Goal: Information Seeking & Learning: Learn about a topic

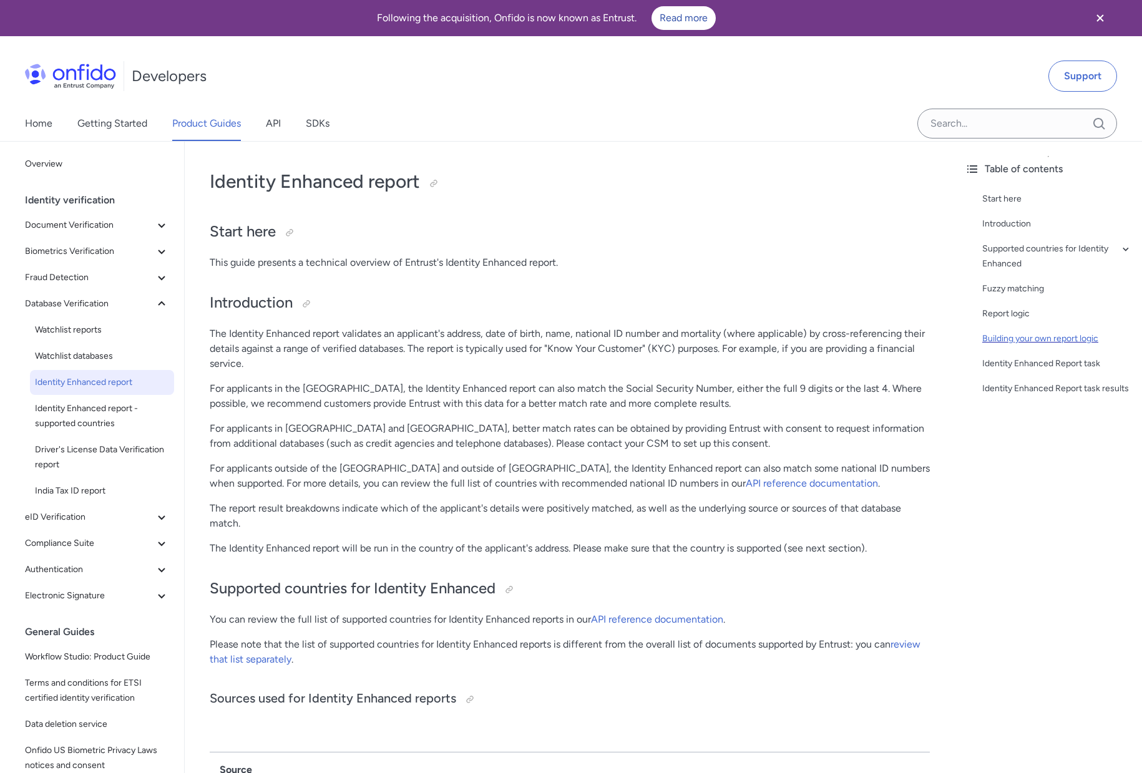
click at [1016, 336] on div "Building your own report logic" at bounding box center [1057, 338] width 150 height 15
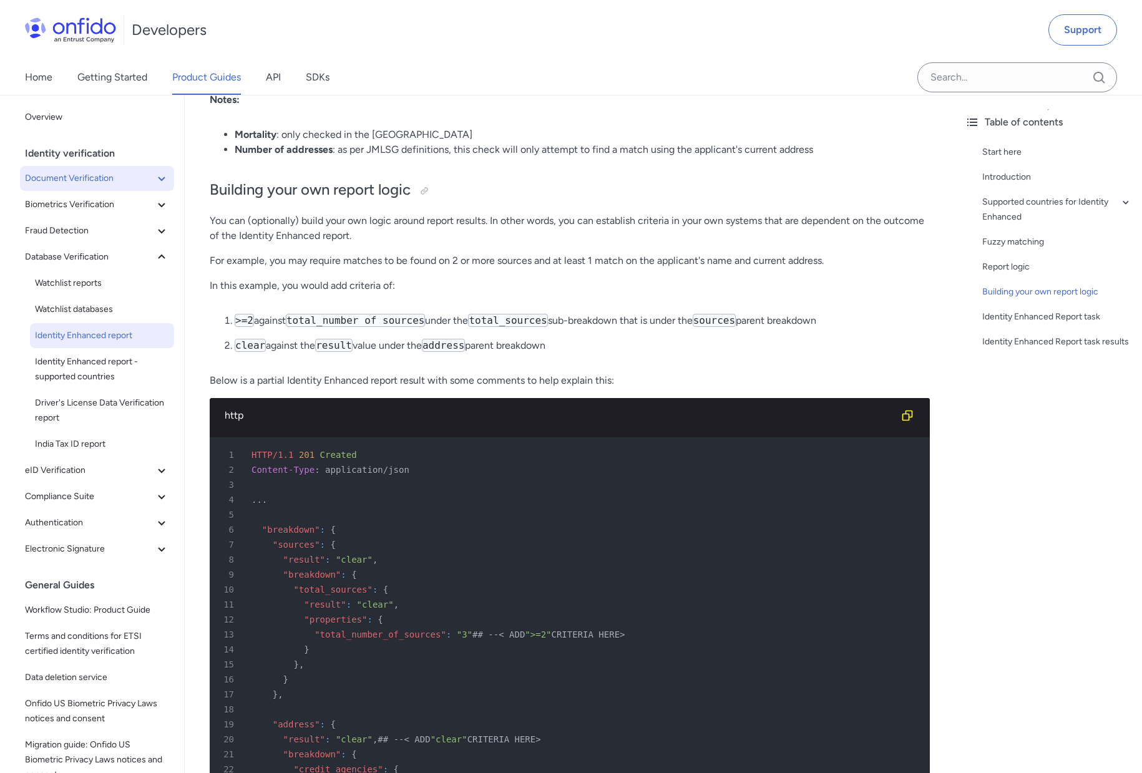
click at [101, 183] on span "Document Verification" at bounding box center [89, 178] width 129 height 15
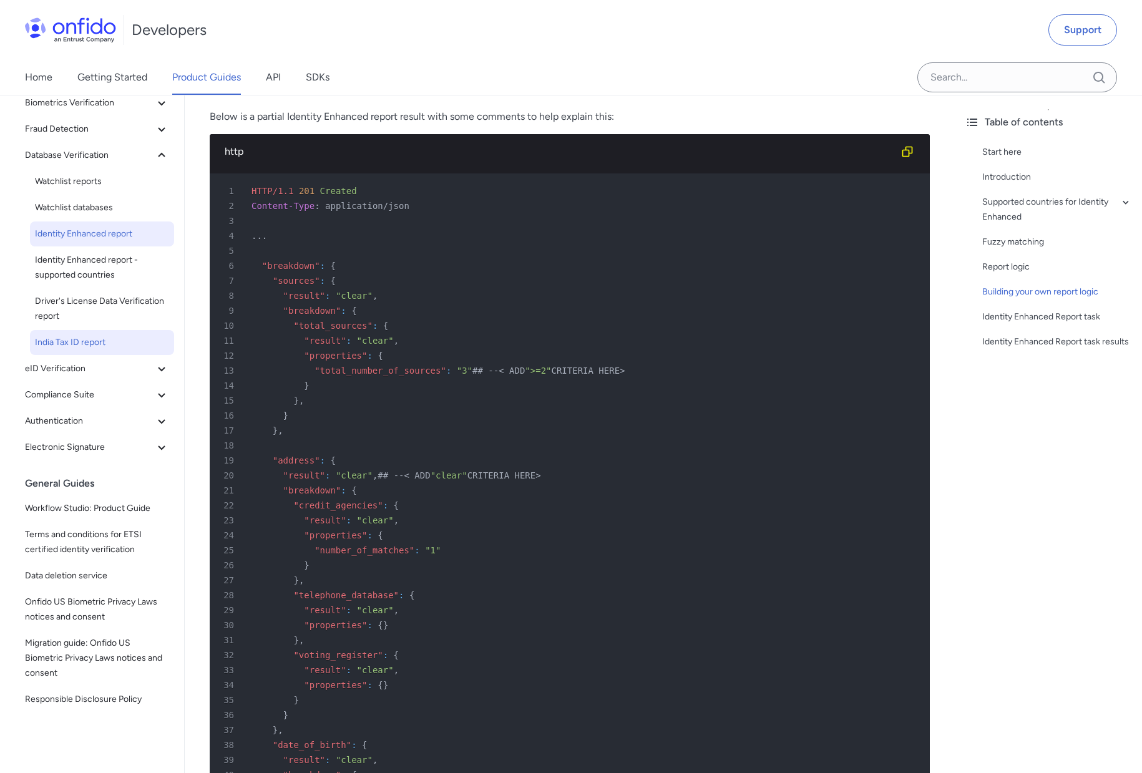
scroll to position [268, 0]
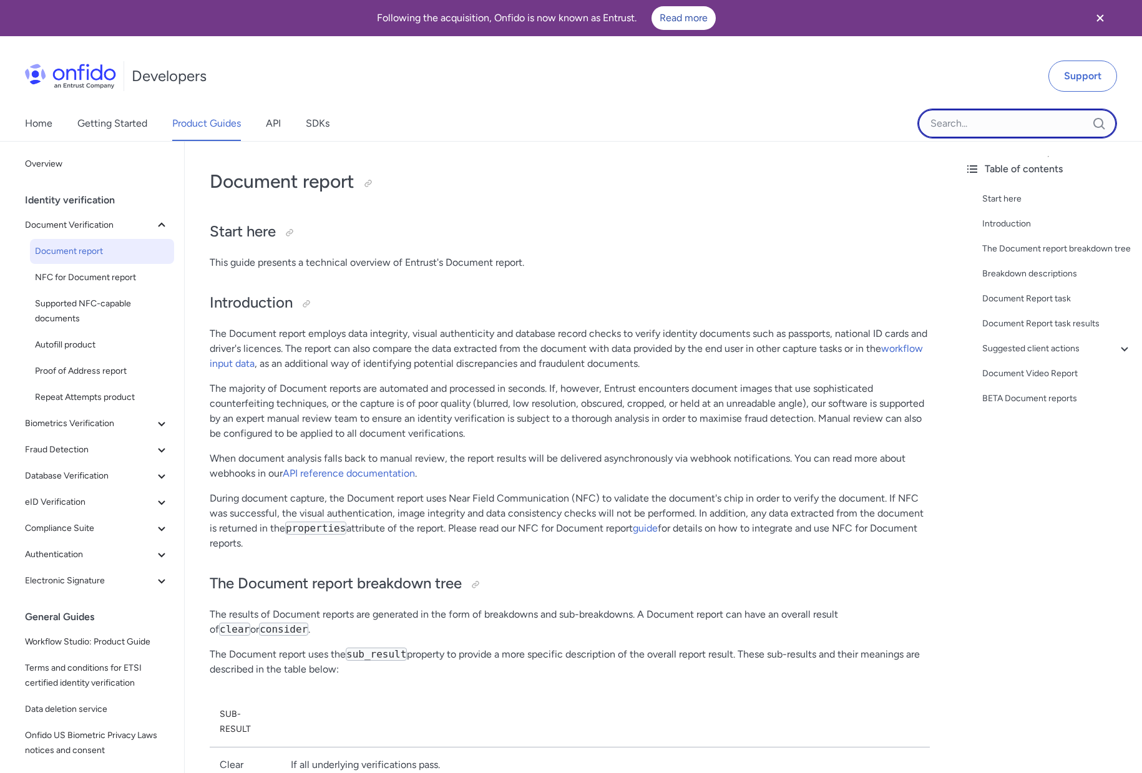
click at [989, 131] on input "Onfido search input field" at bounding box center [1017, 124] width 200 height 30
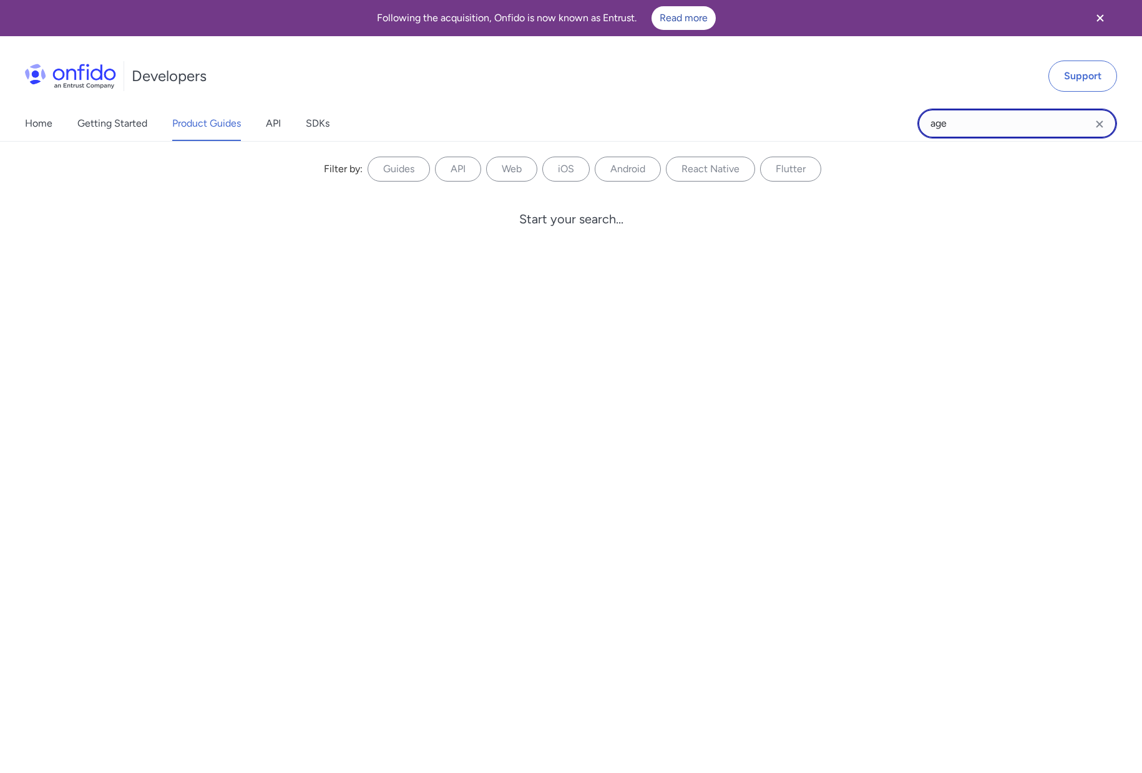
type input "age"
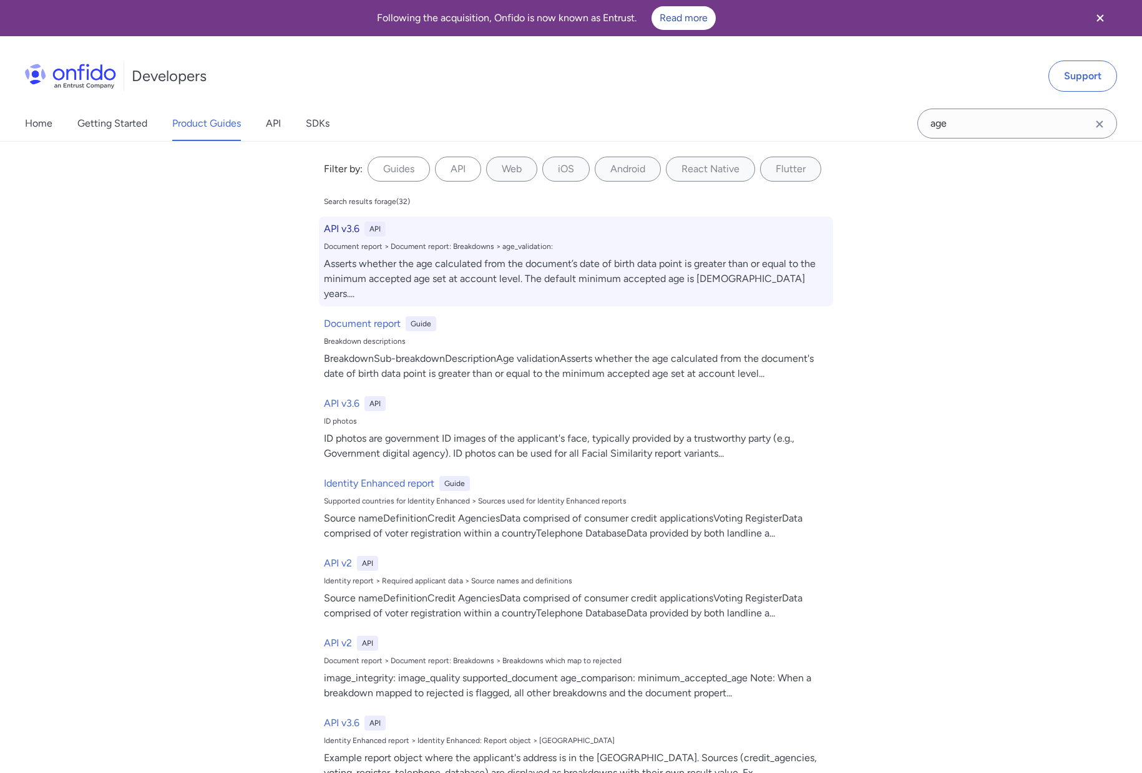
click at [330, 228] on h6 "API v3.6" at bounding box center [342, 228] width 36 height 15
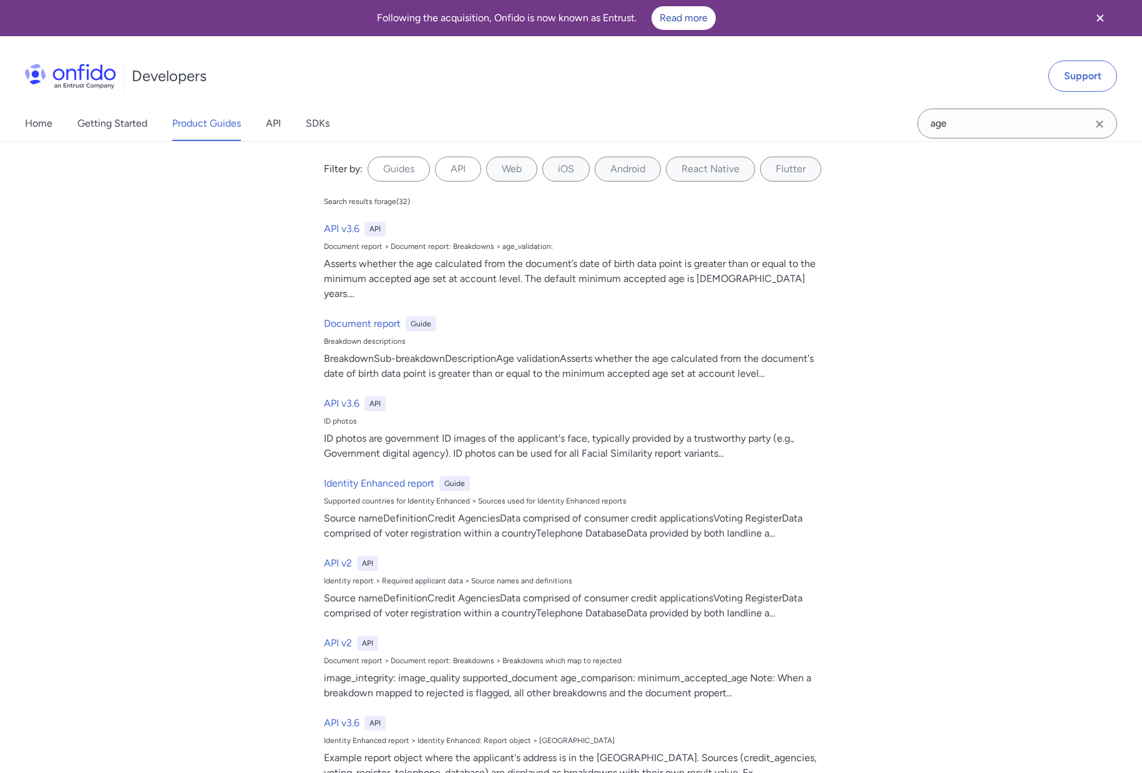
select select "http"
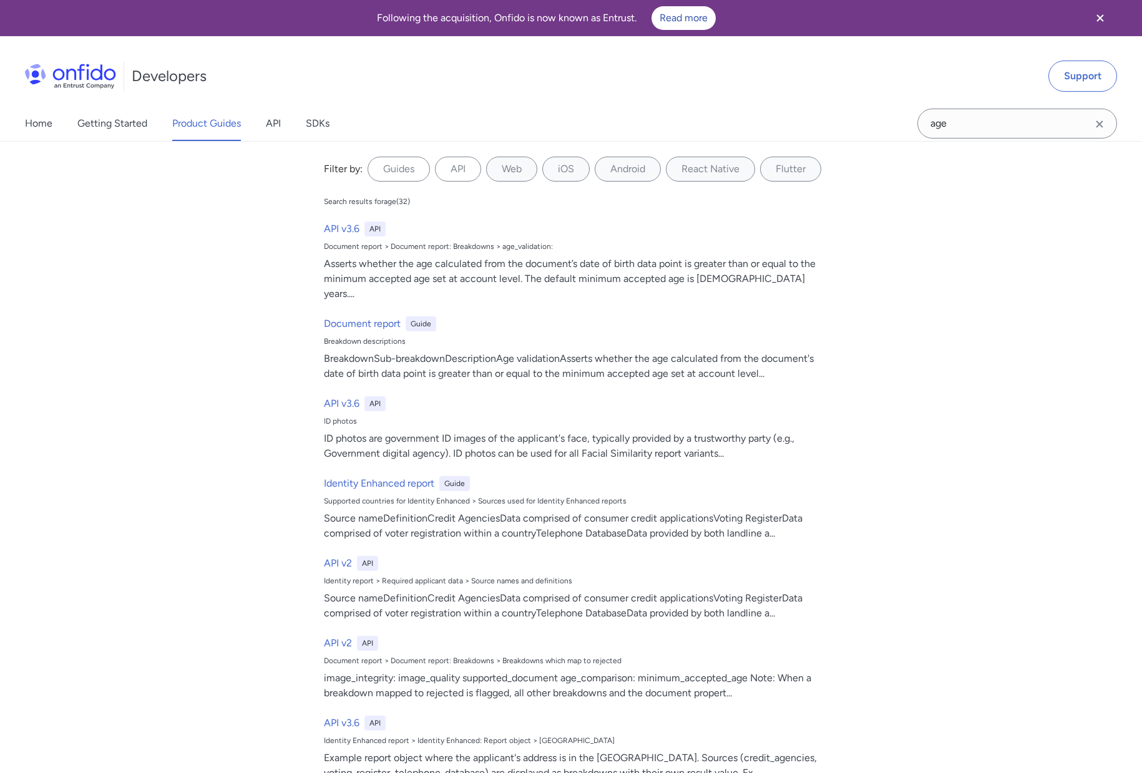
select select "http"
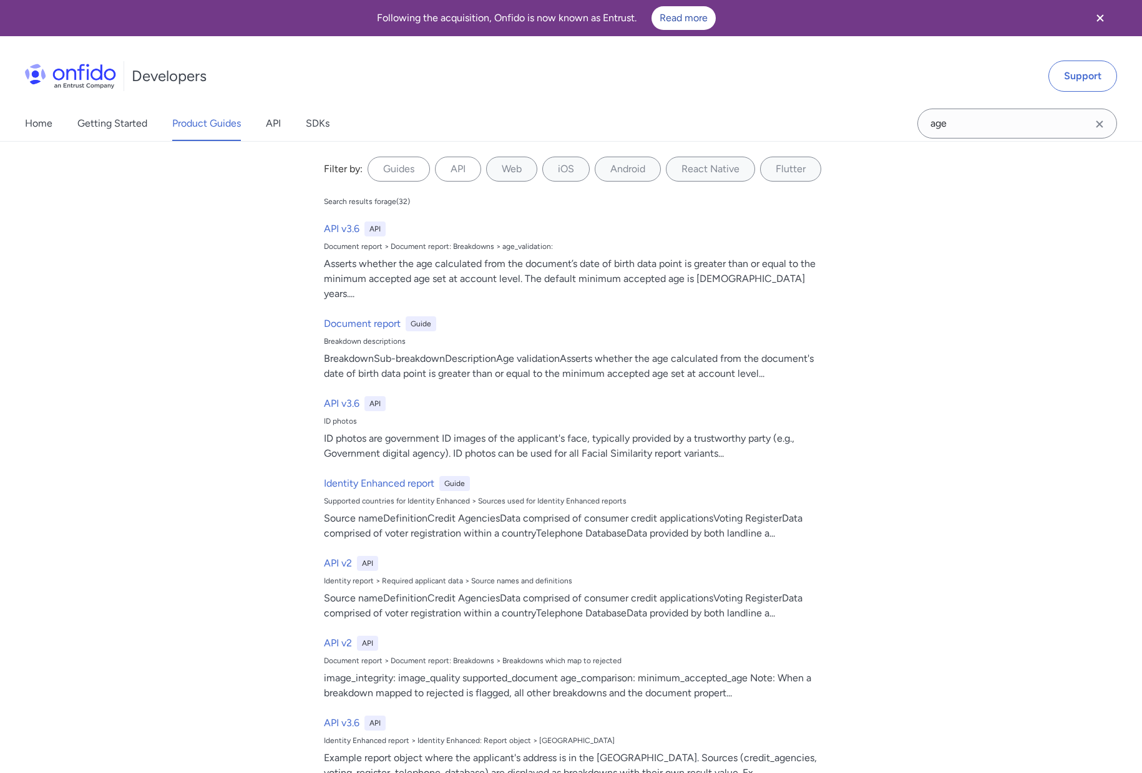
select select "http"
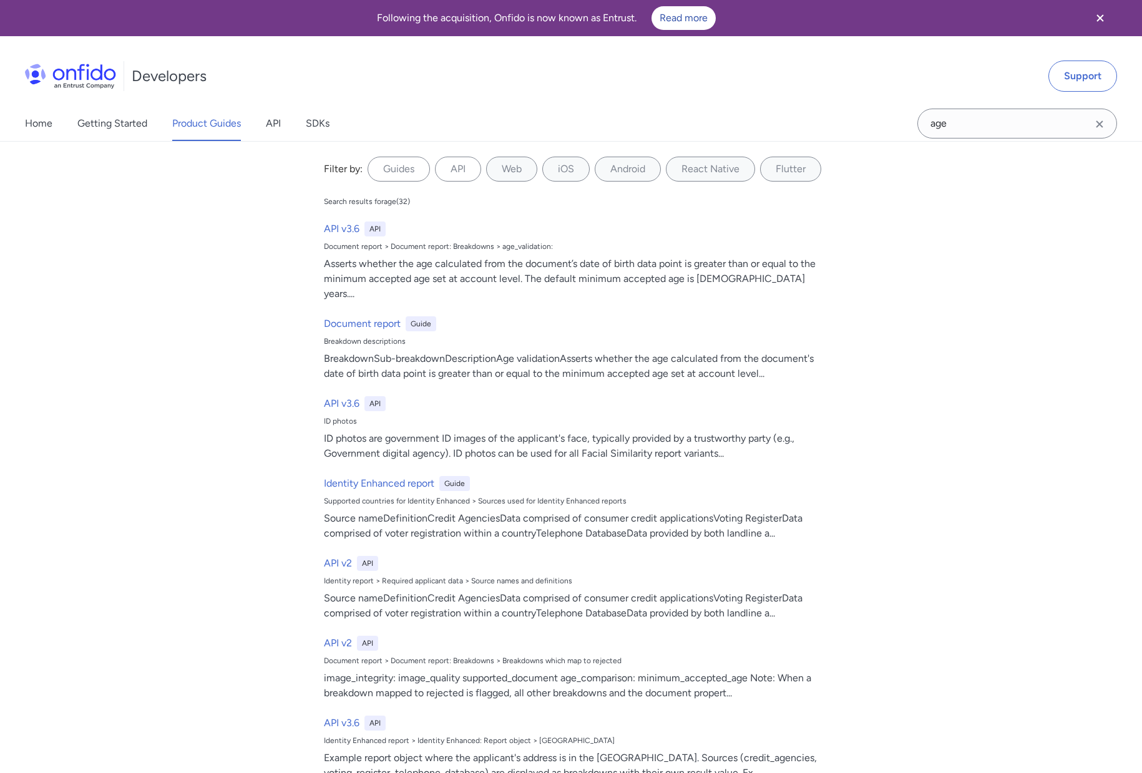
select select "http"
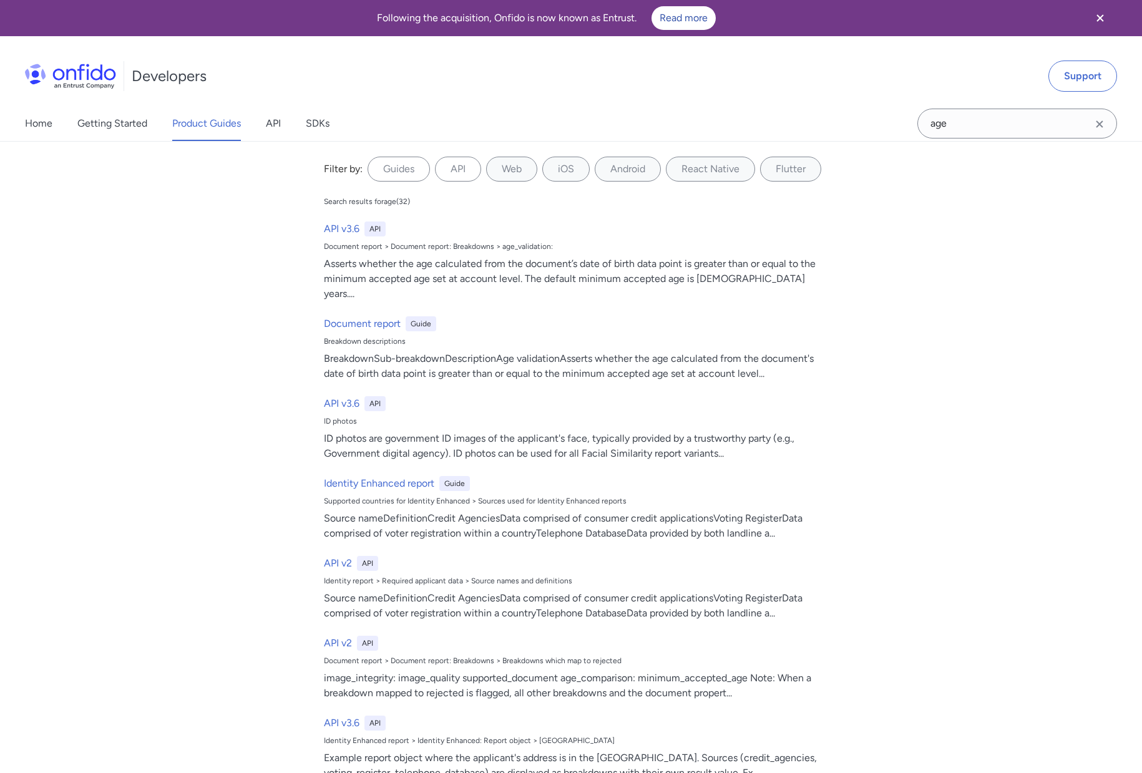
select select "http"
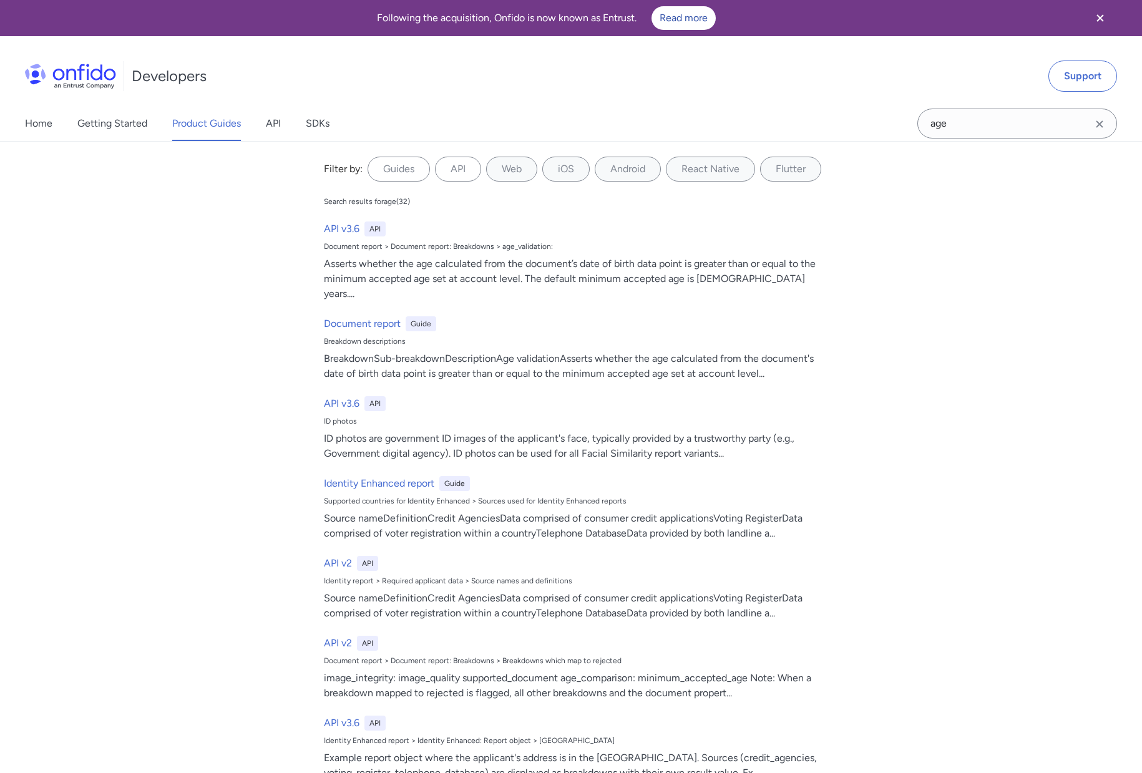
select select "http"
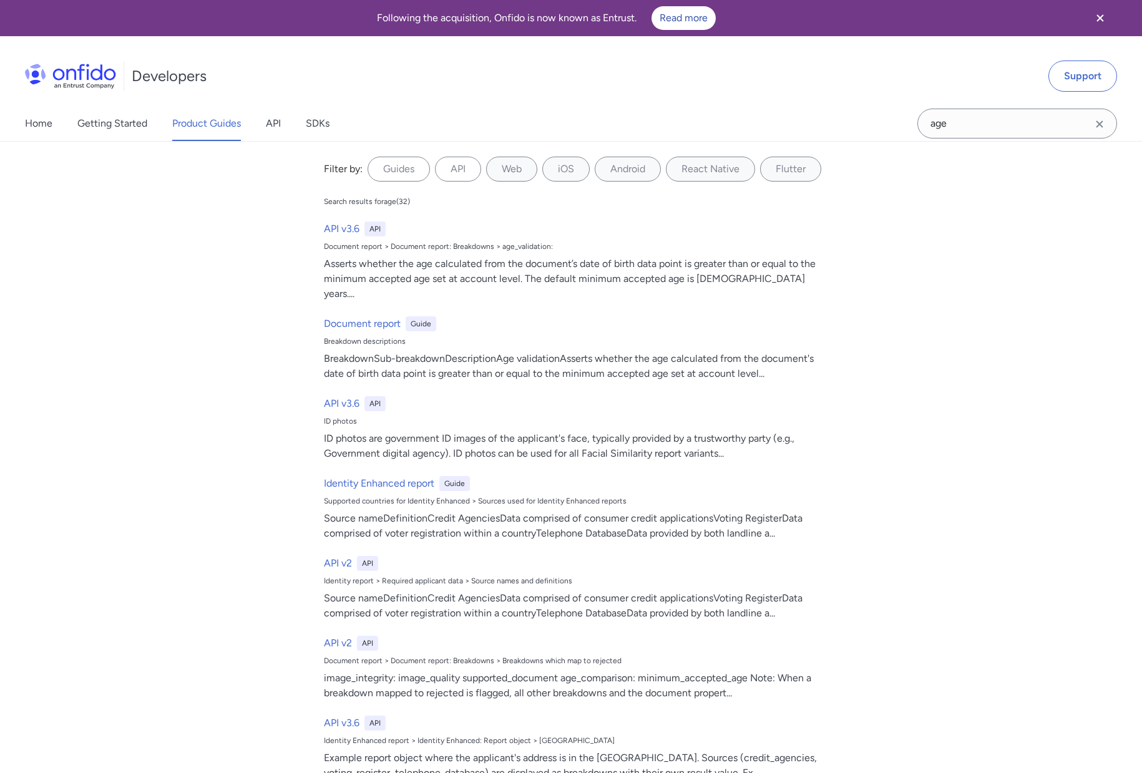
select select "http"
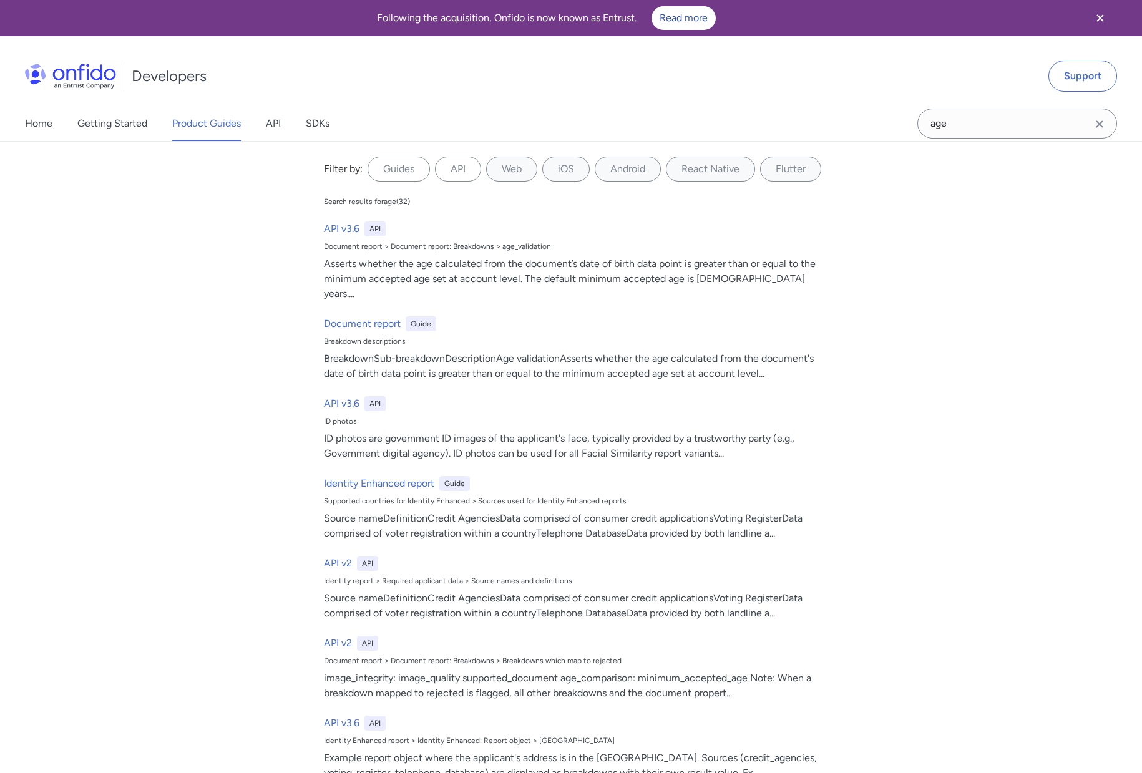
select select "http"
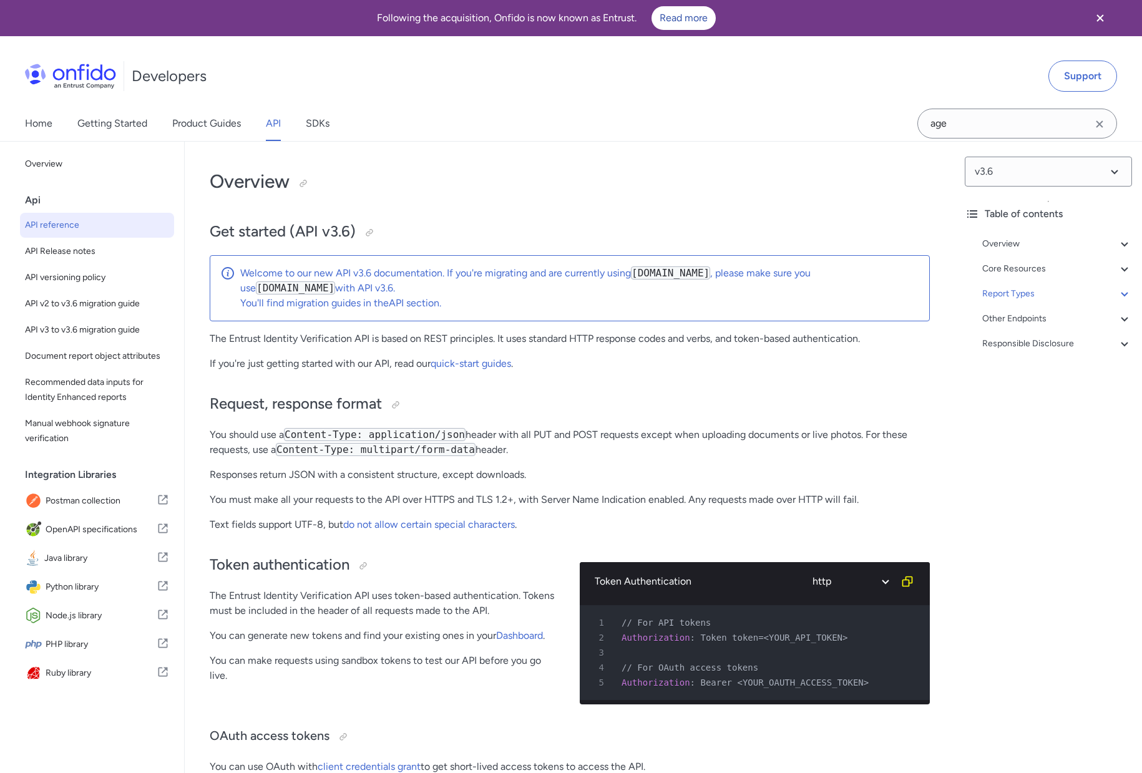
select select "3.6.0"
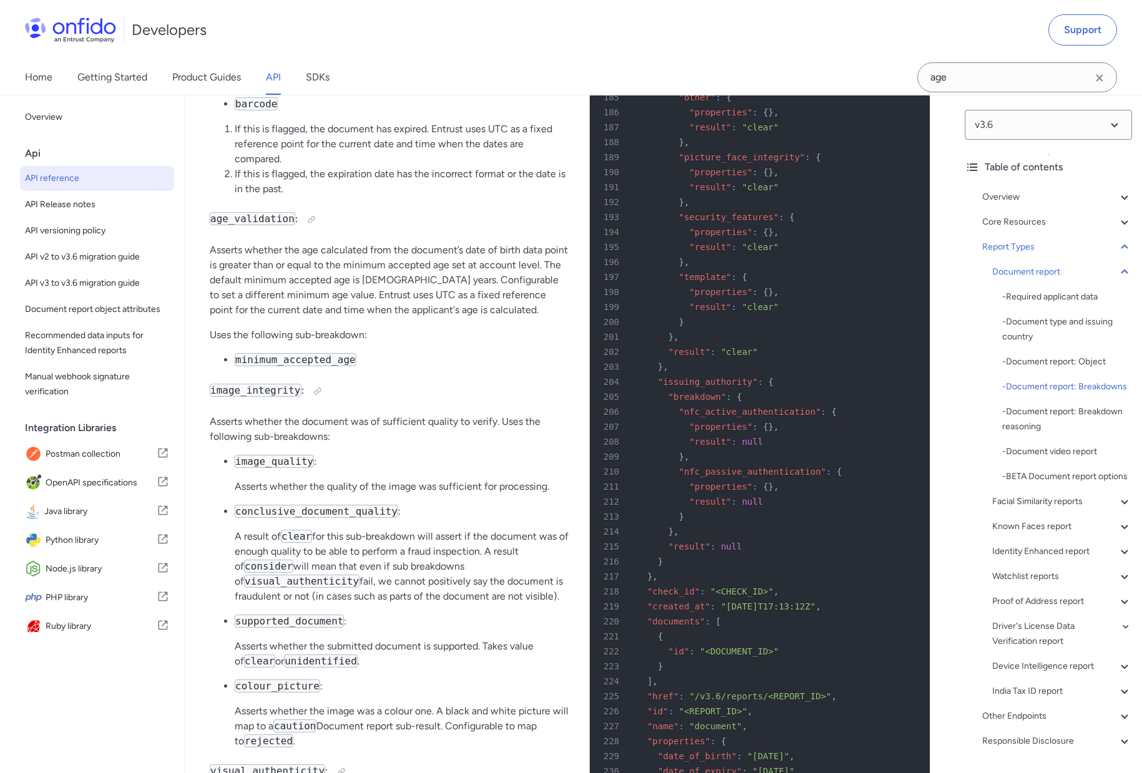
scroll to position [49811, 0]
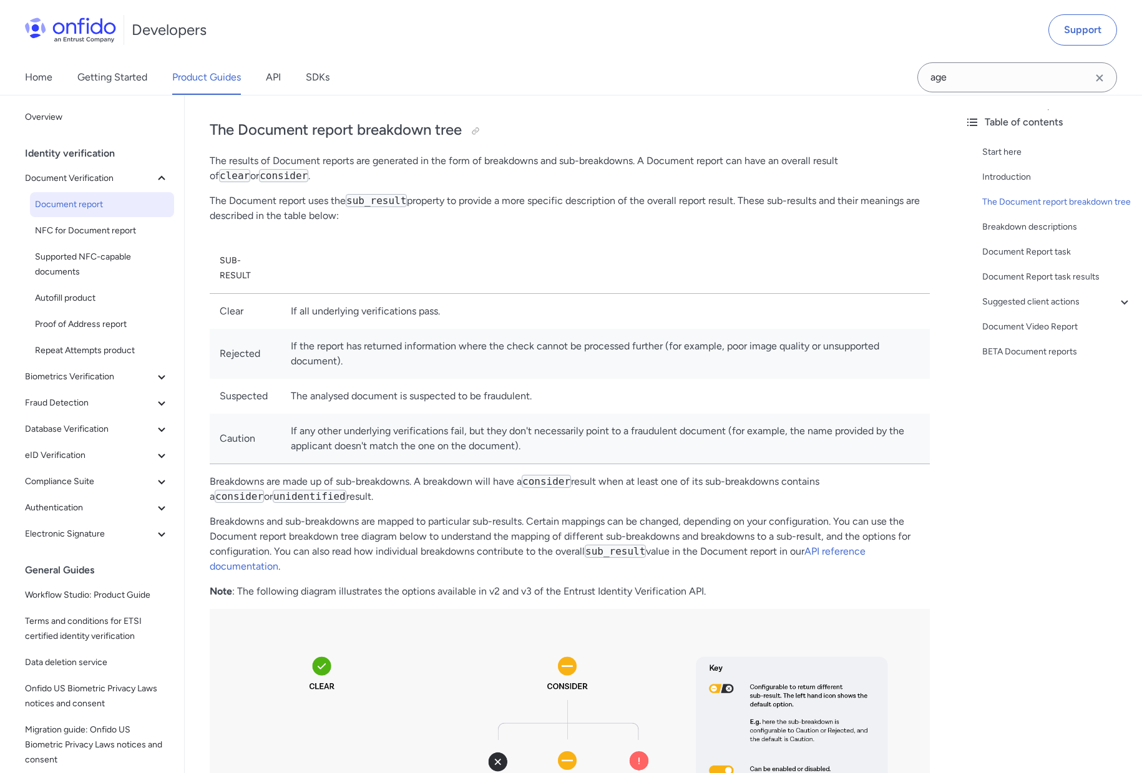
scroll to position [453, 0]
click at [480, 135] on div at bounding box center [475, 132] width 10 height 10
click at [495, 135] on div "Link copied!" at bounding box center [508, 132] width 44 height 20
click at [483, 133] on div at bounding box center [475, 132] width 20 height 20
click at [483, 133] on div "Link copied!" at bounding box center [502, 132] width 75 height 20
